Goal: Transaction & Acquisition: Register for event/course

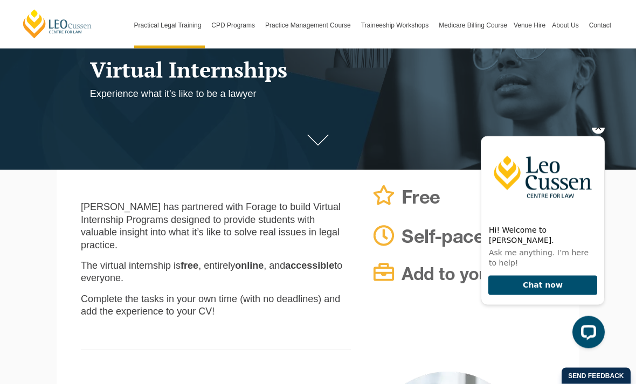
scroll to position [106, 0]
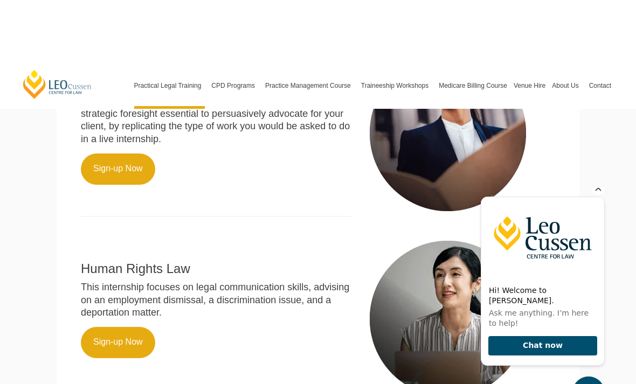
scroll to position [601, 0]
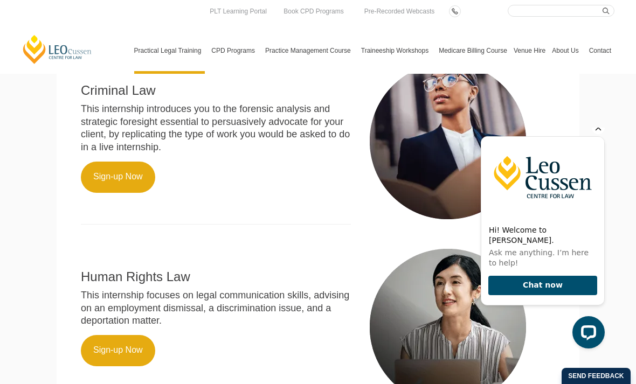
click at [58, 34] on link "[PERSON_NAME] Centre for Law" at bounding box center [58, 49] width 72 height 31
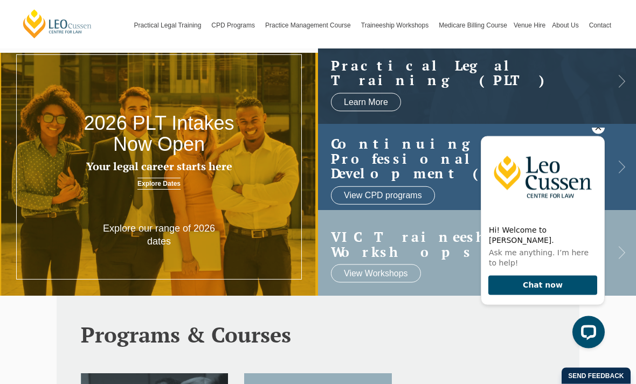
scroll to position [44, 0]
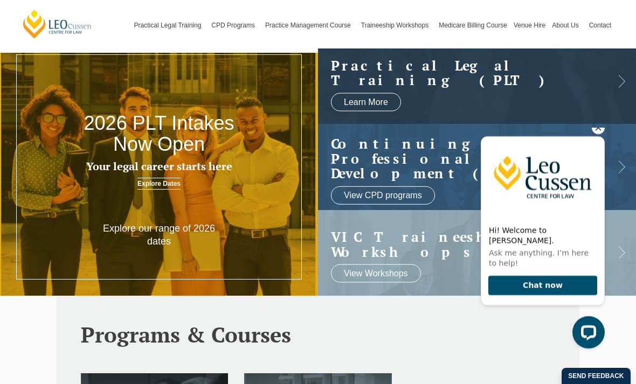
click at [599, 134] on icon "Hide greeting" at bounding box center [597, 127] width 13 height 13
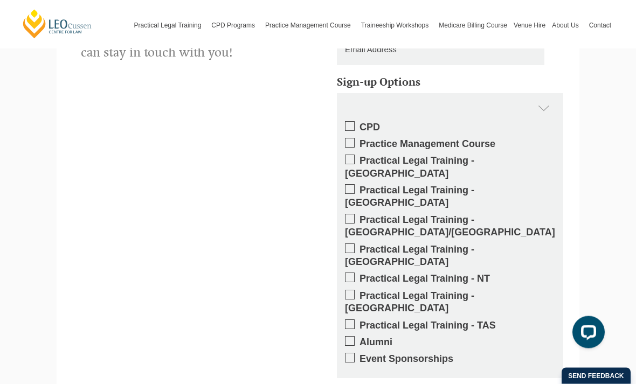
scroll to position [1675, 0]
click at [357, 185] on label "Practical Legal Training - [GEOGRAPHIC_DATA]" at bounding box center [450, 197] width 210 height 25
click at [359, 187] on input "Practical Legal Training - [GEOGRAPHIC_DATA]" at bounding box center [359, 187] width 0 height 0
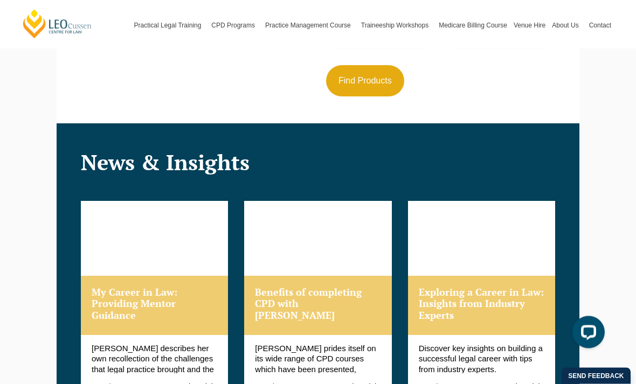
scroll to position [1086, 0]
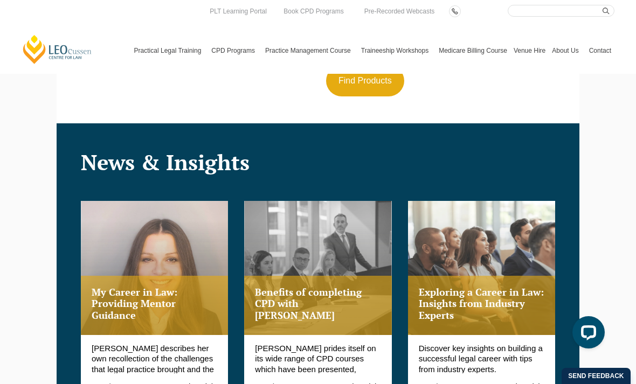
click at [464, 47] on link "Medicare Billing Course" at bounding box center [472, 50] width 75 height 46
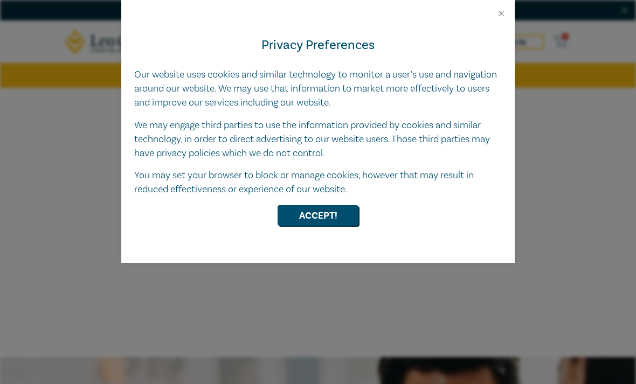
click at [490, 16] on div at bounding box center [317, 9] width 393 height 18
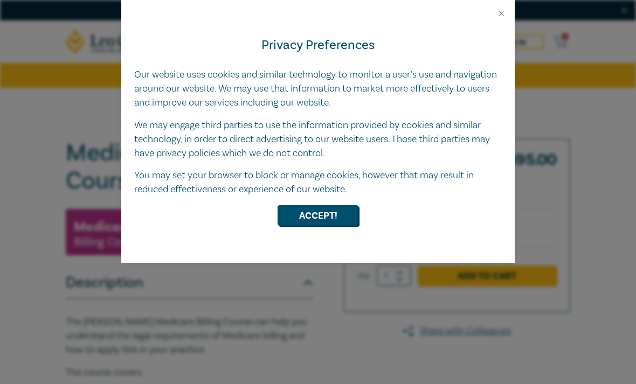
click at [489, 16] on div at bounding box center [317, 9] width 393 height 18
click at [495, 17] on div at bounding box center [317, 9] width 393 height 18
click at [495, 24] on div "Privacy Preferences Our website uses cookies and similar technology to monitor …" at bounding box center [317, 140] width 393 height 245
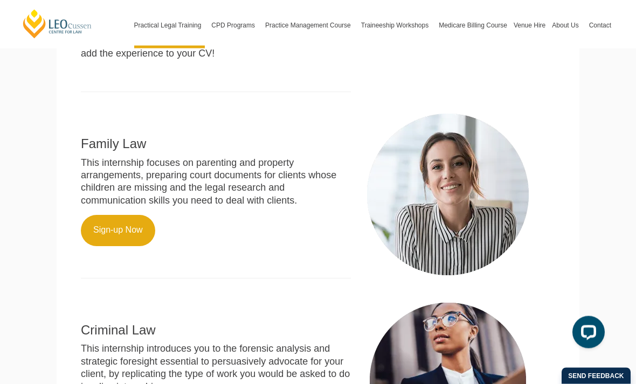
scroll to position [361, 0]
click at [123, 227] on link "Sign-up Now" at bounding box center [118, 230] width 74 height 31
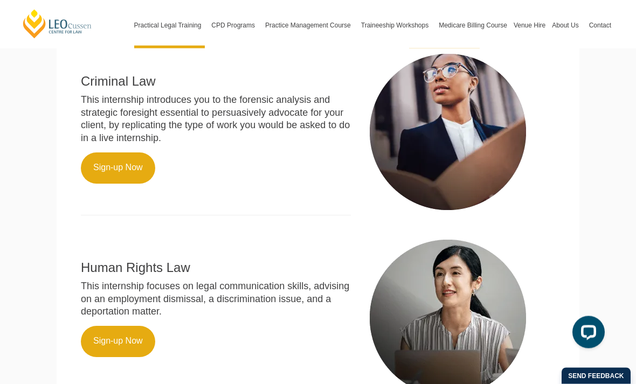
scroll to position [611, 0]
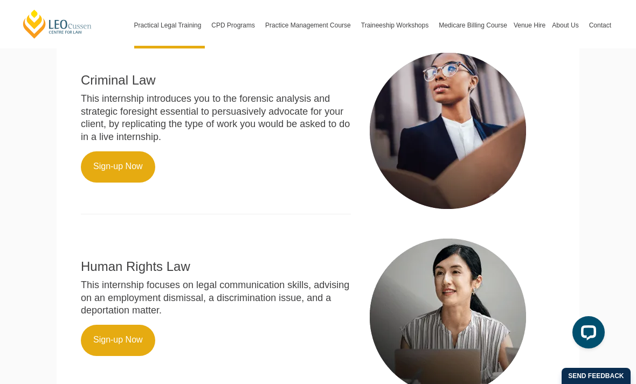
click at [129, 325] on link "Sign-up Now" at bounding box center [118, 340] width 74 height 31
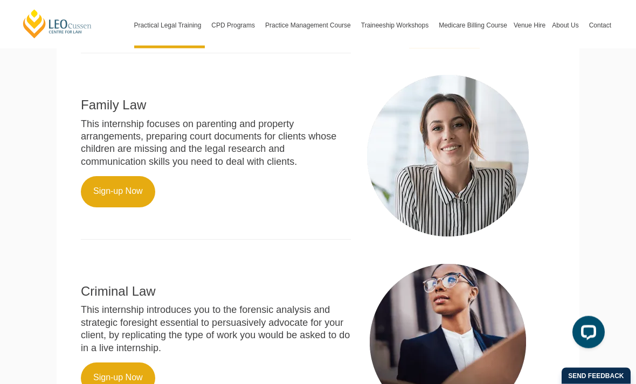
scroll to position [388, 0]
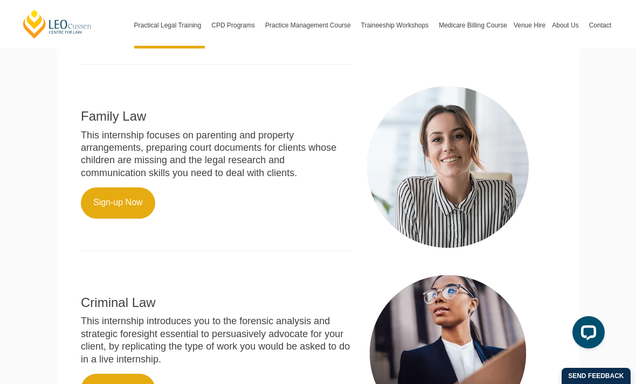
click at [126, 199] on link "Sign-up Now" at bounding box center [118, 202] width 74 height 31
